Goal: Obtain resource: Obtain resource

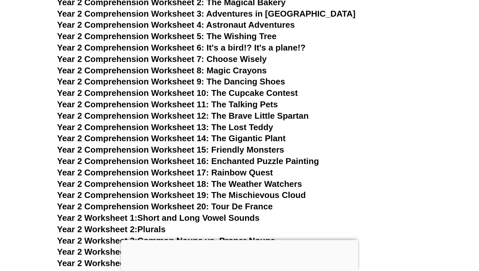
scroll to position [1604, 0]
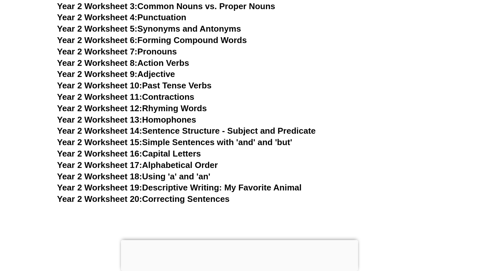
scroll to position [1848, 0]
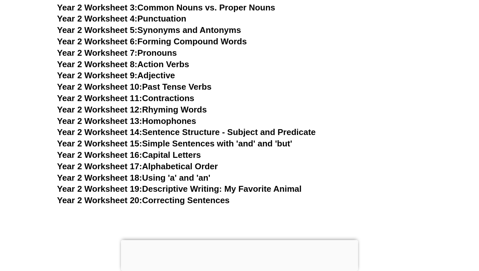
click at [191, 201] on link "Year 2 Worksheet 20: Correcting Sentences" at bounding box center [143, 200] width 173 height 10
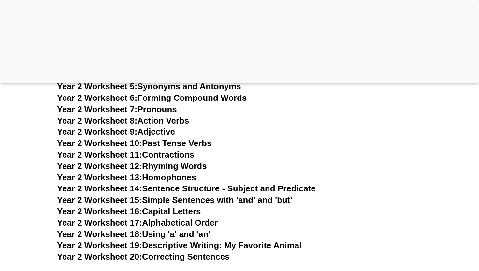
scroll to position [1820, 0]
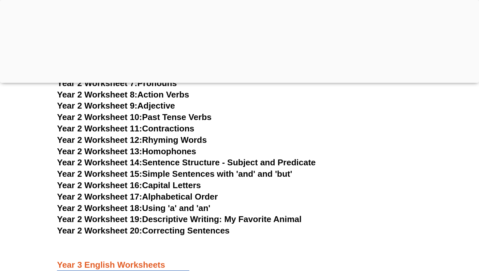
click at [211, 217] on link "Year 2 Worksheet 19: Descriptive Writing: My Favorite Animal" at bounding box center [179, 219] width 245 height 10
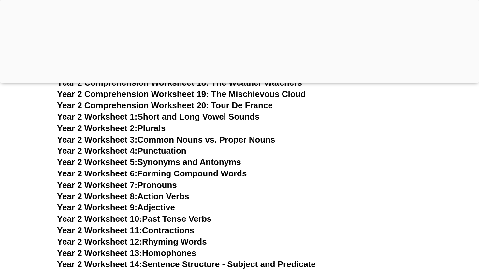
scroll to position [1779, 0]
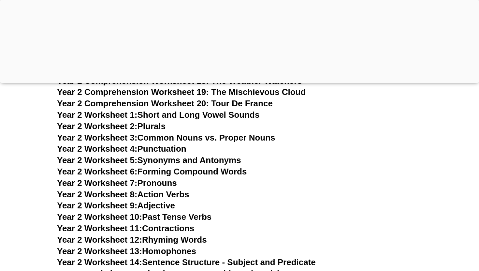
click at [171, 181] on link "Year 2 Worksheet 7: Pronouns" at bounding box center [117, 183] width 120 height 10
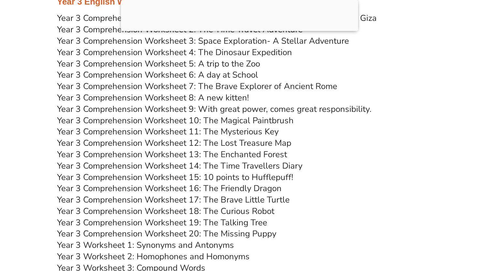
scroll to position [2168, 0]
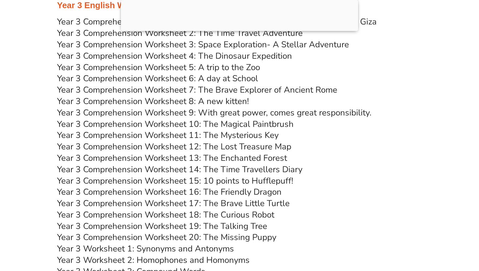
click at [210, 158] on link "Year 3 Comprehension Worksheet 13: The Enchanted Forest" at bounding box center [172, 157] width 230 height 11
click at [188, 170] on link "Year 3 Comprehension Worksheet 14: The Time Travellers Diary" at bounding box center [180, 169] width 246 height 11
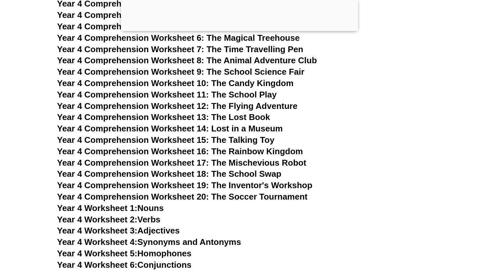
scroll to position [2698, 0]
click at [237, 117] on span "Year 4 Comprehension Worksheet 13: The Lost Book" at bounding box center [163, 118] width 213 height 10
click at [222, 128] on span "Year 4 Comprehension Worksheet 14: Lost in a Museum" at bounding box center [170, 129] width 226 height 10
click at [231, 163] on span "Year 4 Comprehension Worksheet 17: The Mischevious Robot" at bounding box center [182, 163] width 250 height 10
click at [244, 177] on span "Year 4 Comprehension Worksheet 18: The School Swap" at bounding box center [169, 174] width 224 height 10
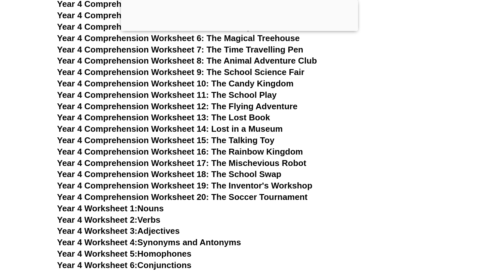
click at [253, 186] on span "Year 4 Comprehension Worksheet 19: The Inventor's Workshop" at bounding box center [185, 186] width 256 height 10
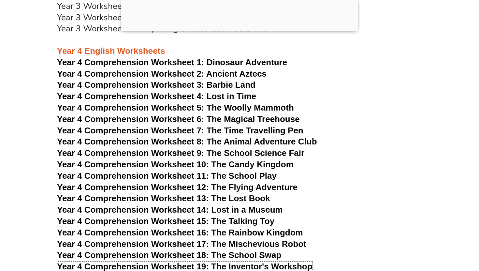
scroll to position [2616, 0]
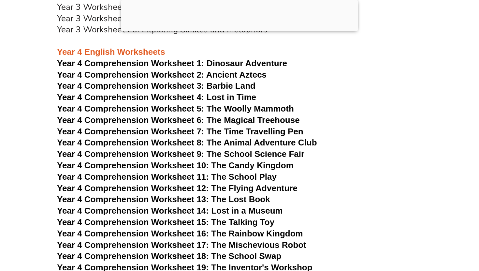
click at [231, 86] on span "Year 4 Comprehension Worksheet 3: Barbie Land" at bounding box center [156, 86] width 199 height 10
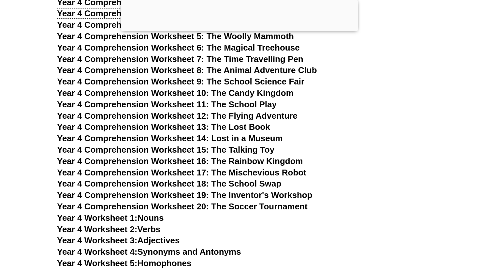
scroll to position [2664, 0]
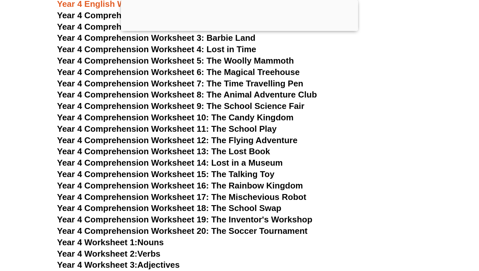
click at [249, 95] on span "Year 4 Comprehension Worksheet 8: The Animal Adventure Club" at bounding box center [187, 95] width 260 height 10
